Goal: Check status

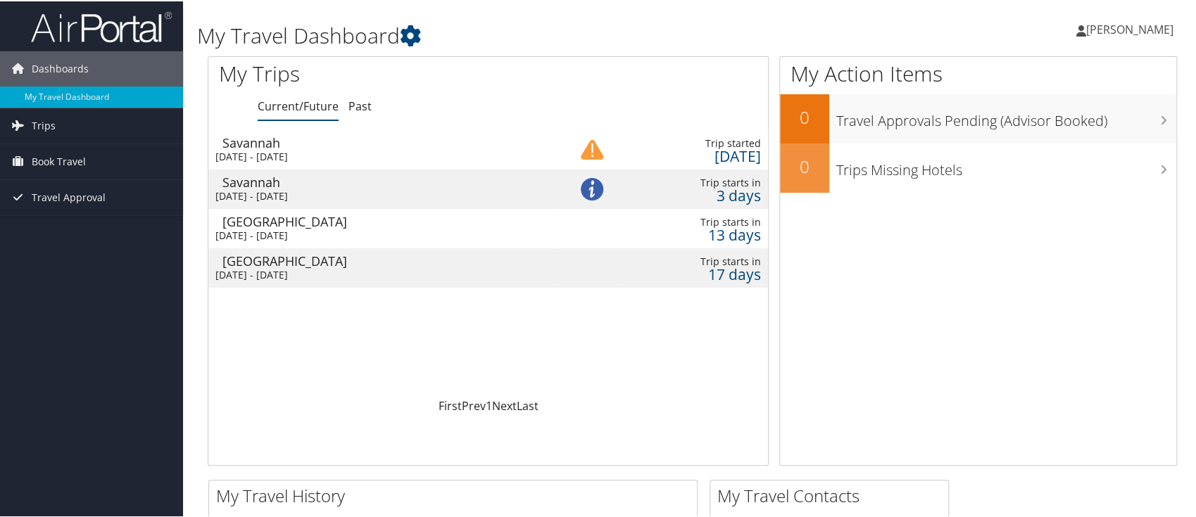
click at [295, 194] on div "Sun 7 Sep 2025 - Wed 17 Sep 2025" at bounding box center [379, 195] width 329 height 13
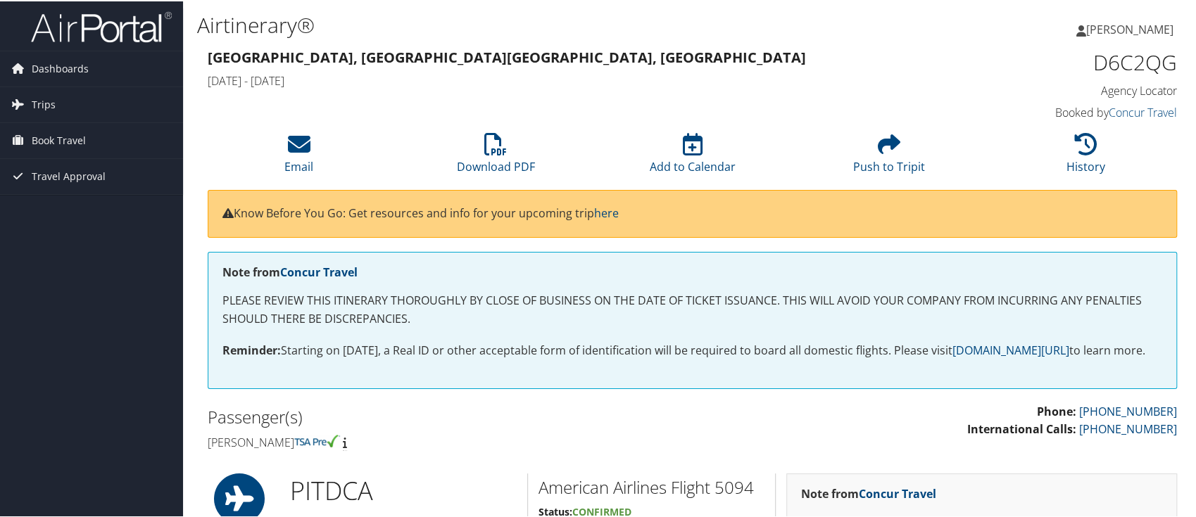
click at [648, 70] on div "[GEOGRAPHIC_DATA], [GEOGRAPHIC_DATA] [GEOGRAPHIC_DATA], [GEOGRAPHIC_DATA] [DATE…" at bounding box center [568, 68] width 743 height 49
click at [557, 45] on div "[GEOGRAPHIC_DATA], [GEOGRAPHIC_DATA] [GEOGRAPHIC_DATA], [GEOGRAPHIC_DATA] [DATE…" at bounding box center [568, 68] width 743 height 49
